Goal: Navigation & Orientation: Find specific page/section

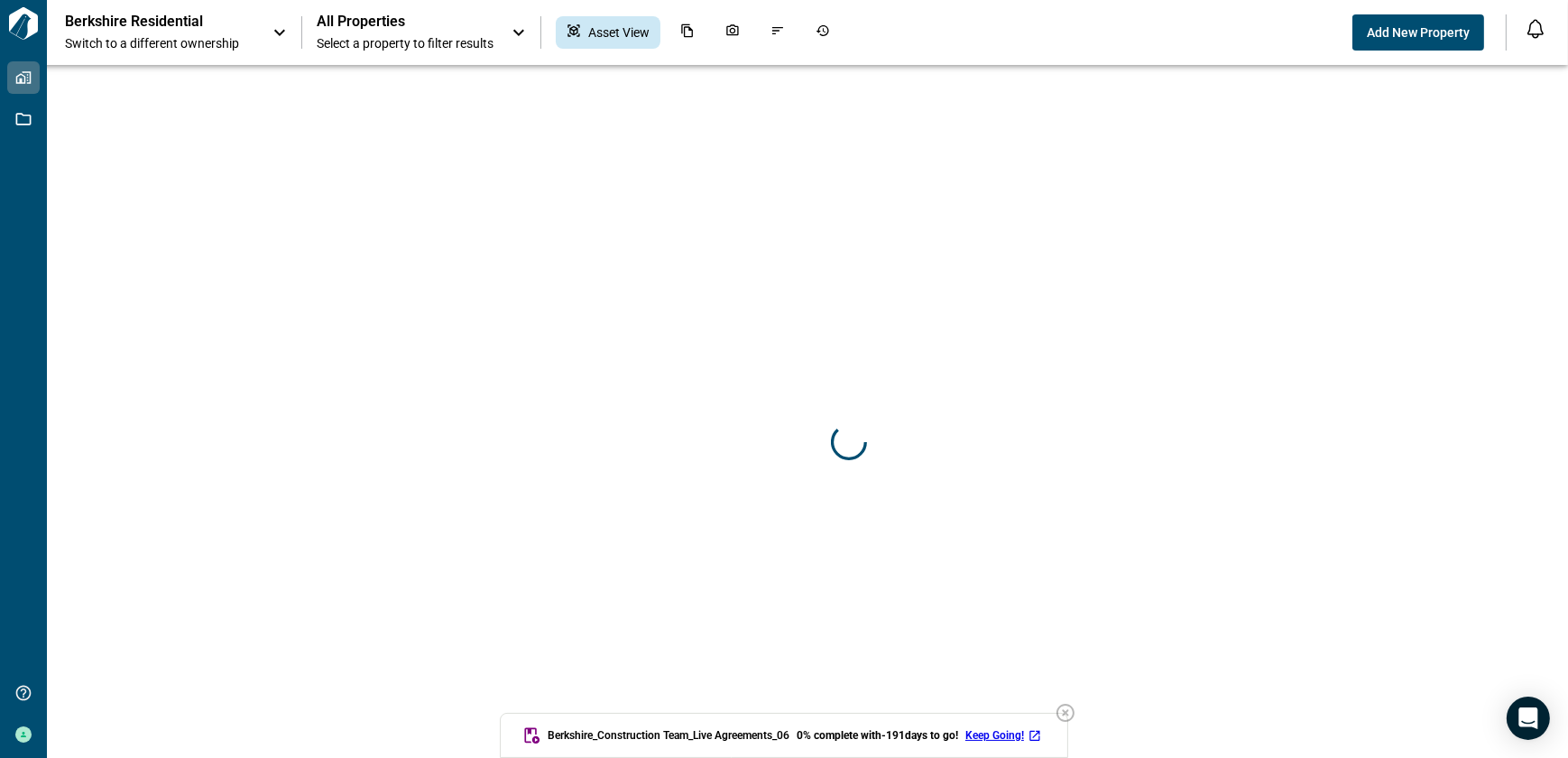
click at [1071, 714] on icon "button" at bounding box center [1065, 713] width 18 height 18
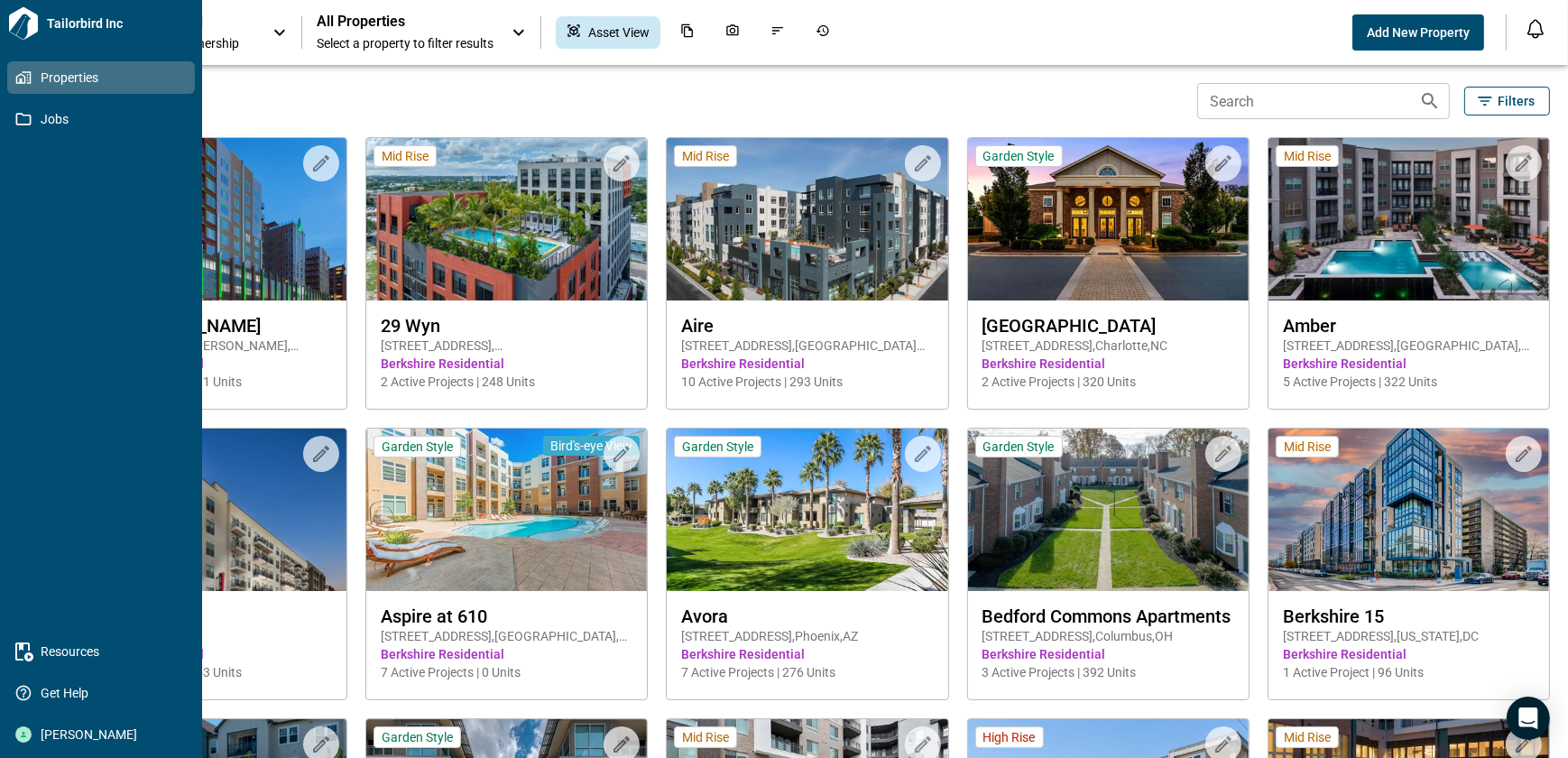
drag, startPoint x: 27, startPoint y: 116, endPoint x: 87, endPoint y: 136, distance: 63.2
click at [27, 116] on icon at bounding box center [24, 119] width 16 height 13
